Goal: Find specific page/section: Find specific page/section

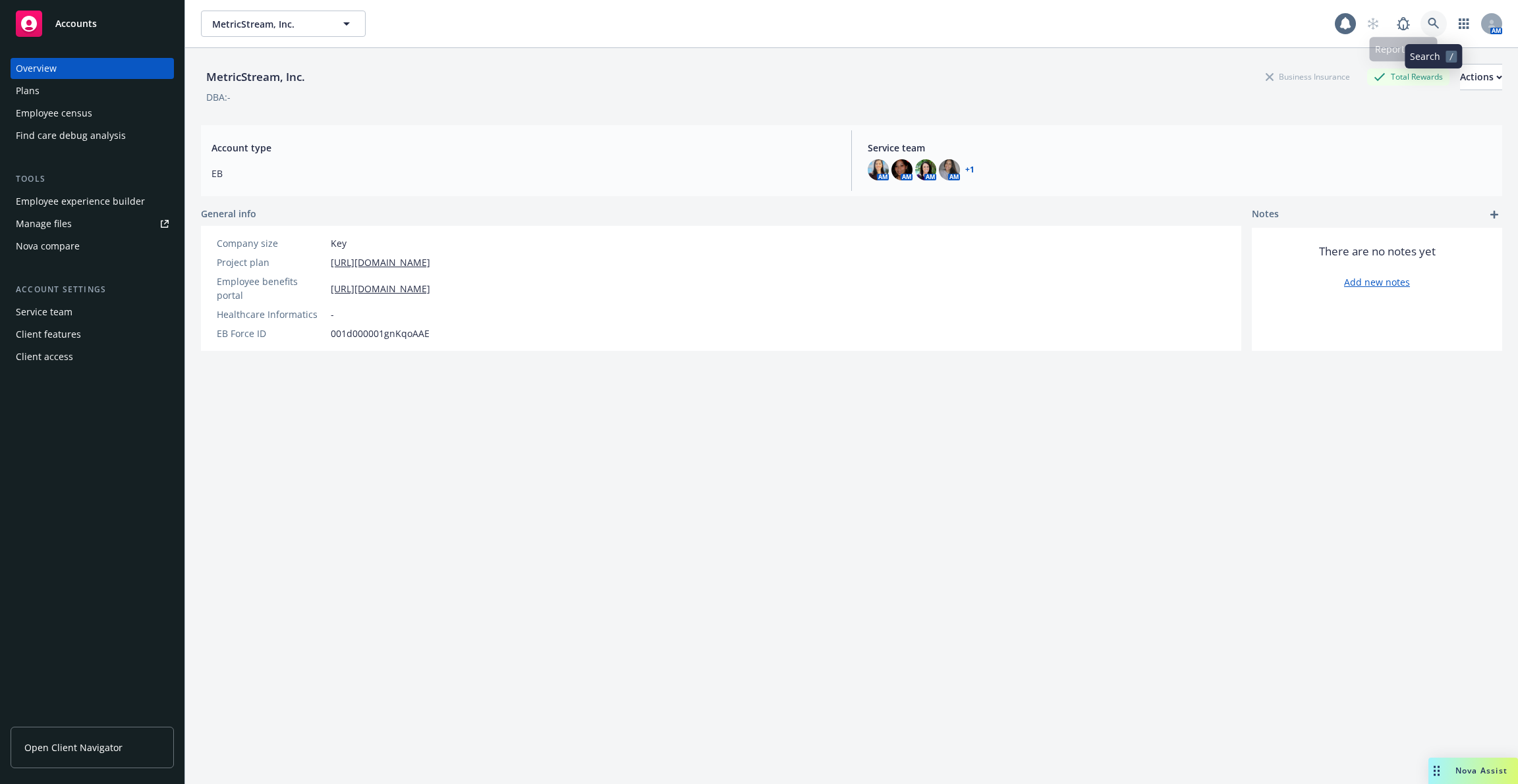
click at [1433, 21] on icon at bounding box center [1433, 24] width 12 height 12
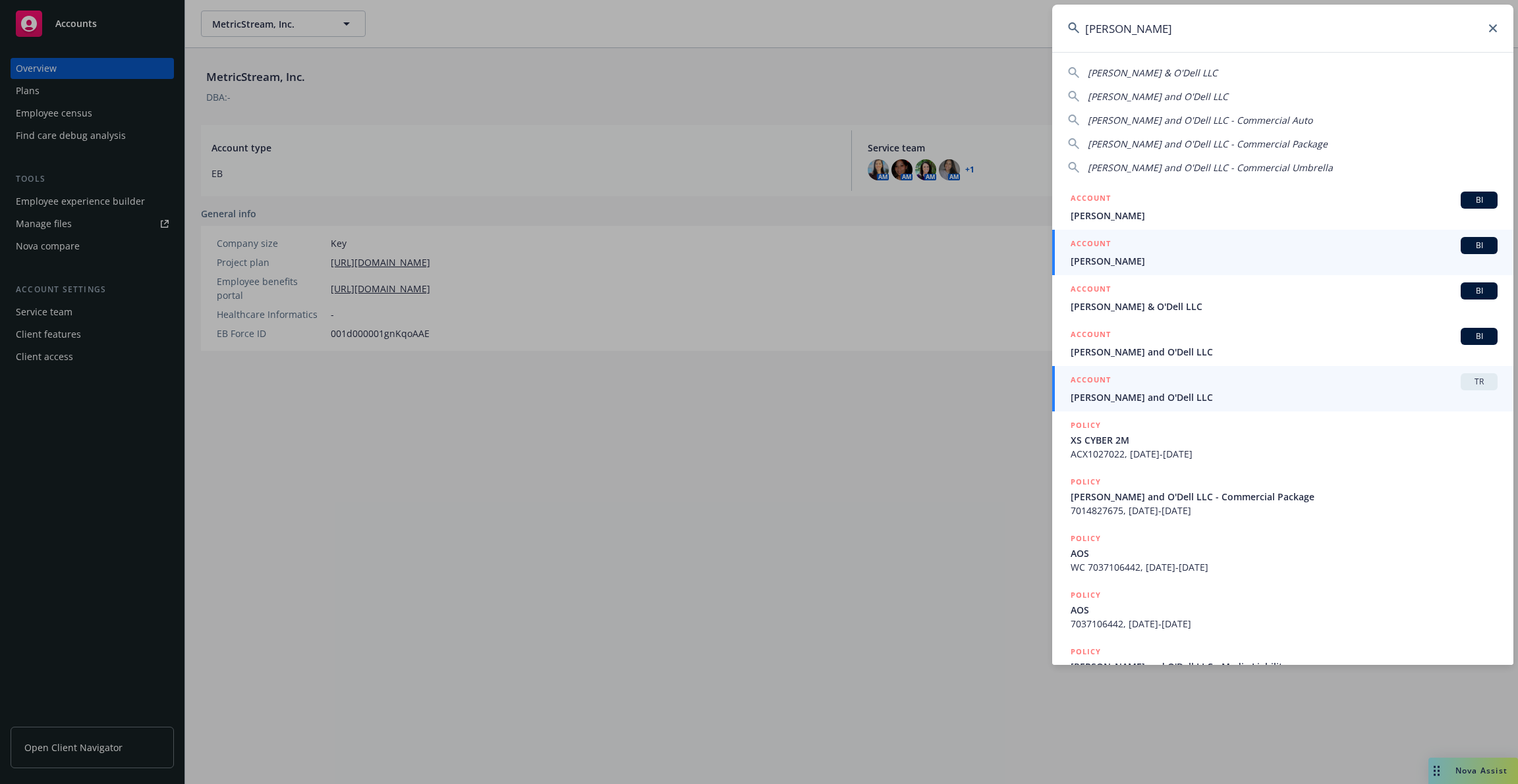
type input "[PERSON_NAME]"
click at [1252, 382] on div "ACCOUNT TR" at bounding box center [1284, 382] width 427 height 17
